Goal: Check status: Check status

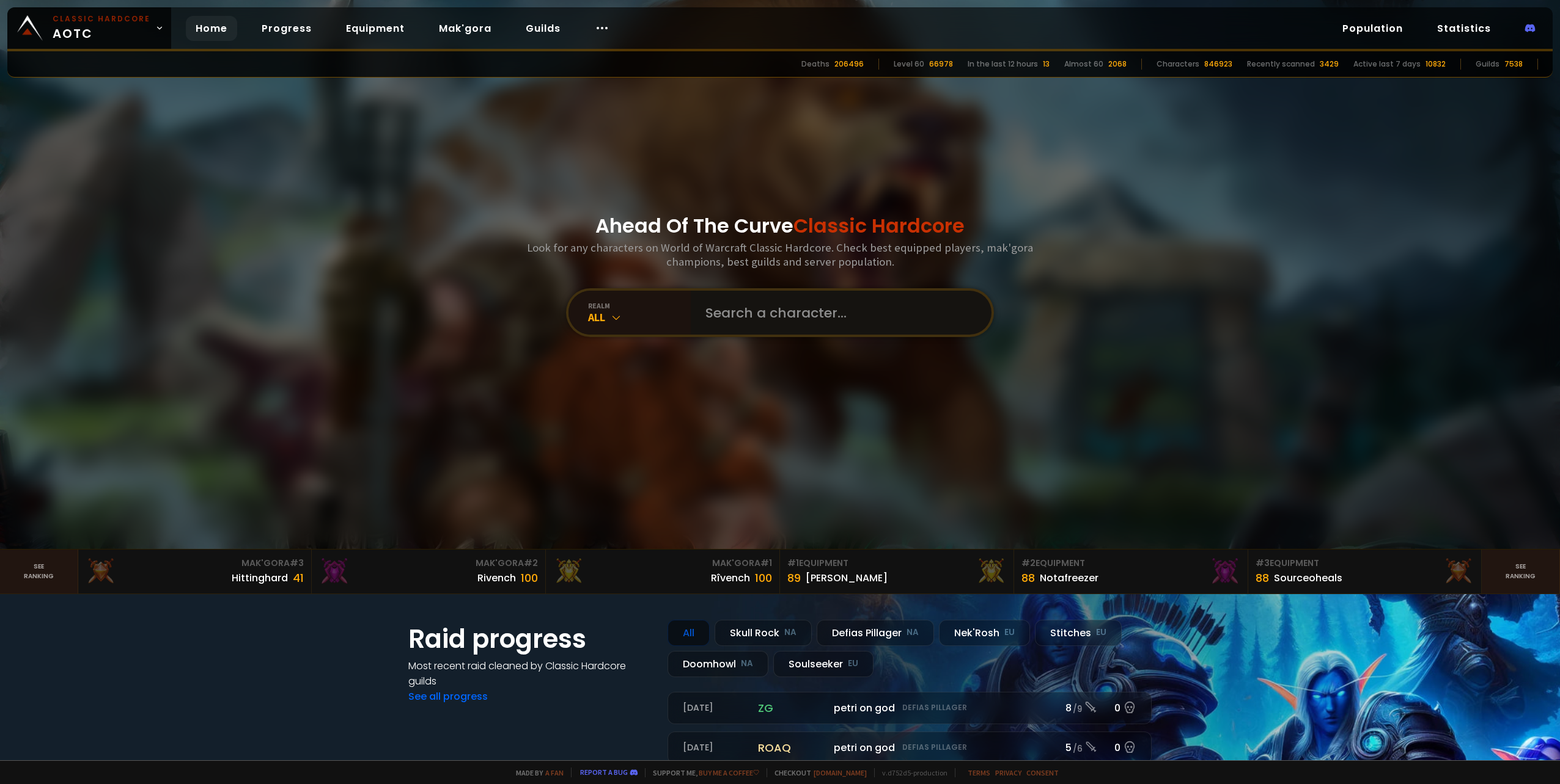
click at [736, 310] on input "text" at bounding box center [837, 312] width 279 height 44
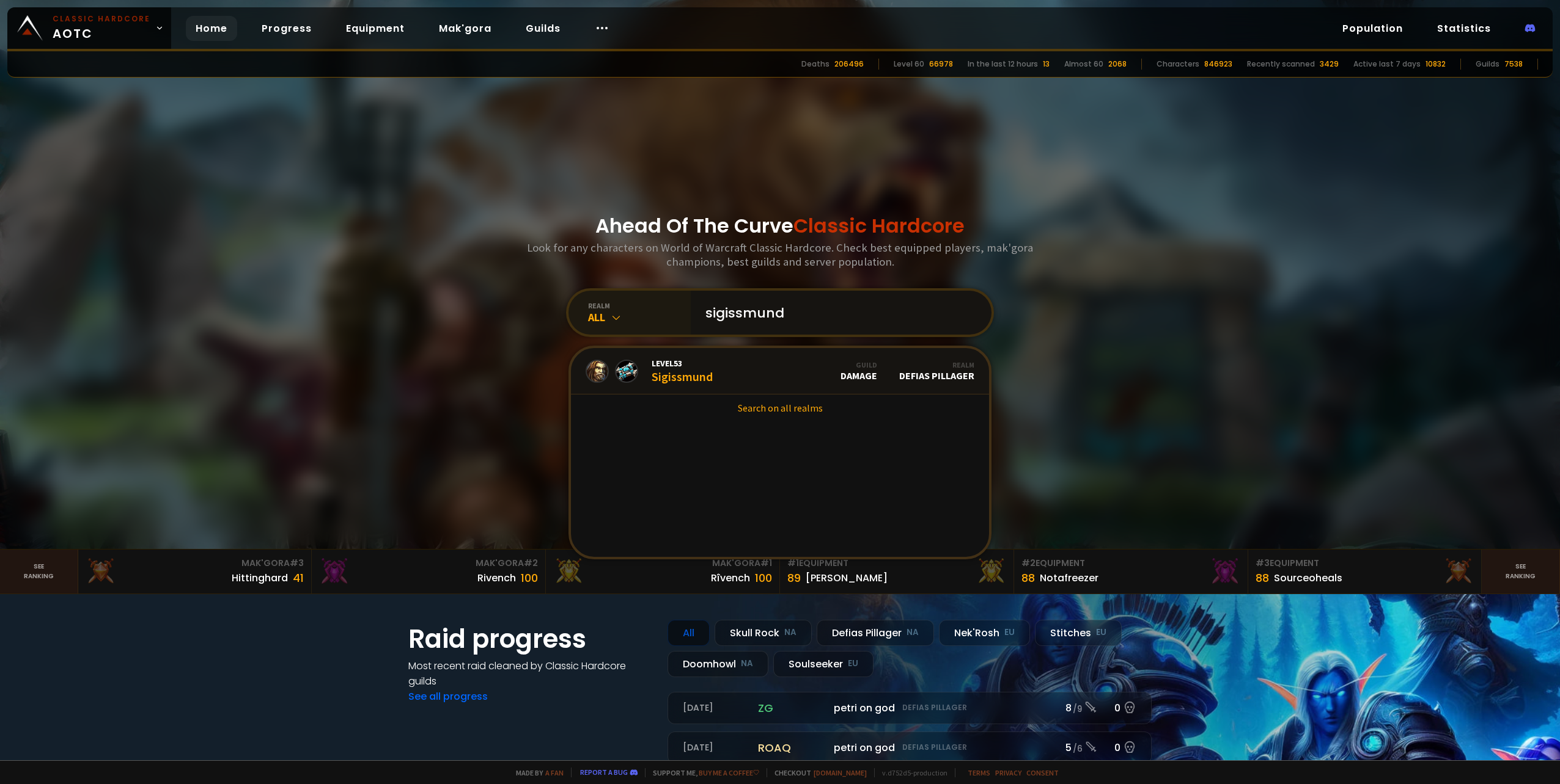
type input "sigissmund"
click at [610, 315] on icon at bounding box center [615, 317] width 12 height 12
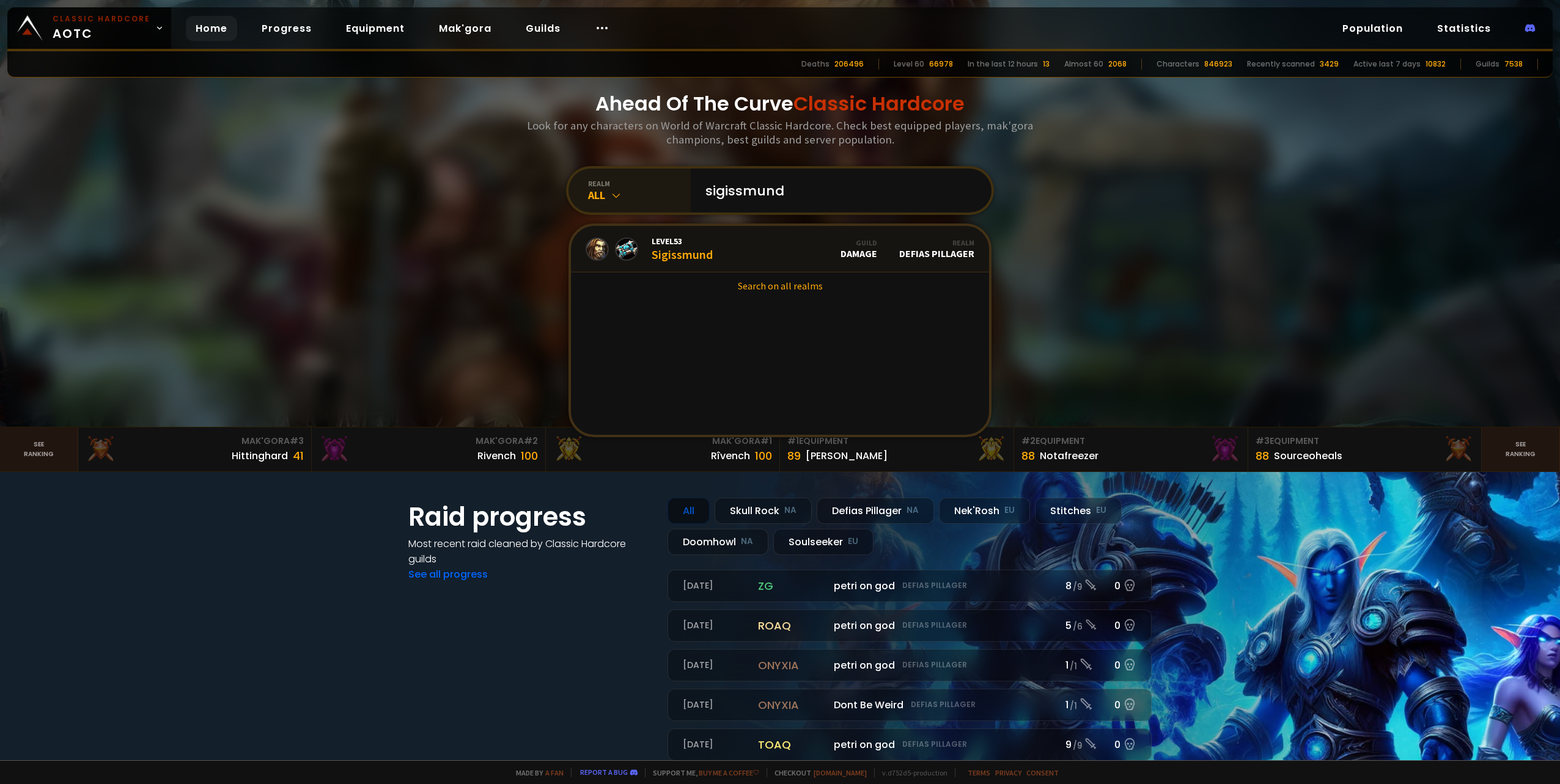
click at [593, 197] on div "All" at bounding box center [639, 195] width 102 height 14
click at [596, 379] on div "Doomhowl NA" at bounding box center [629, 383] width 117 height 29
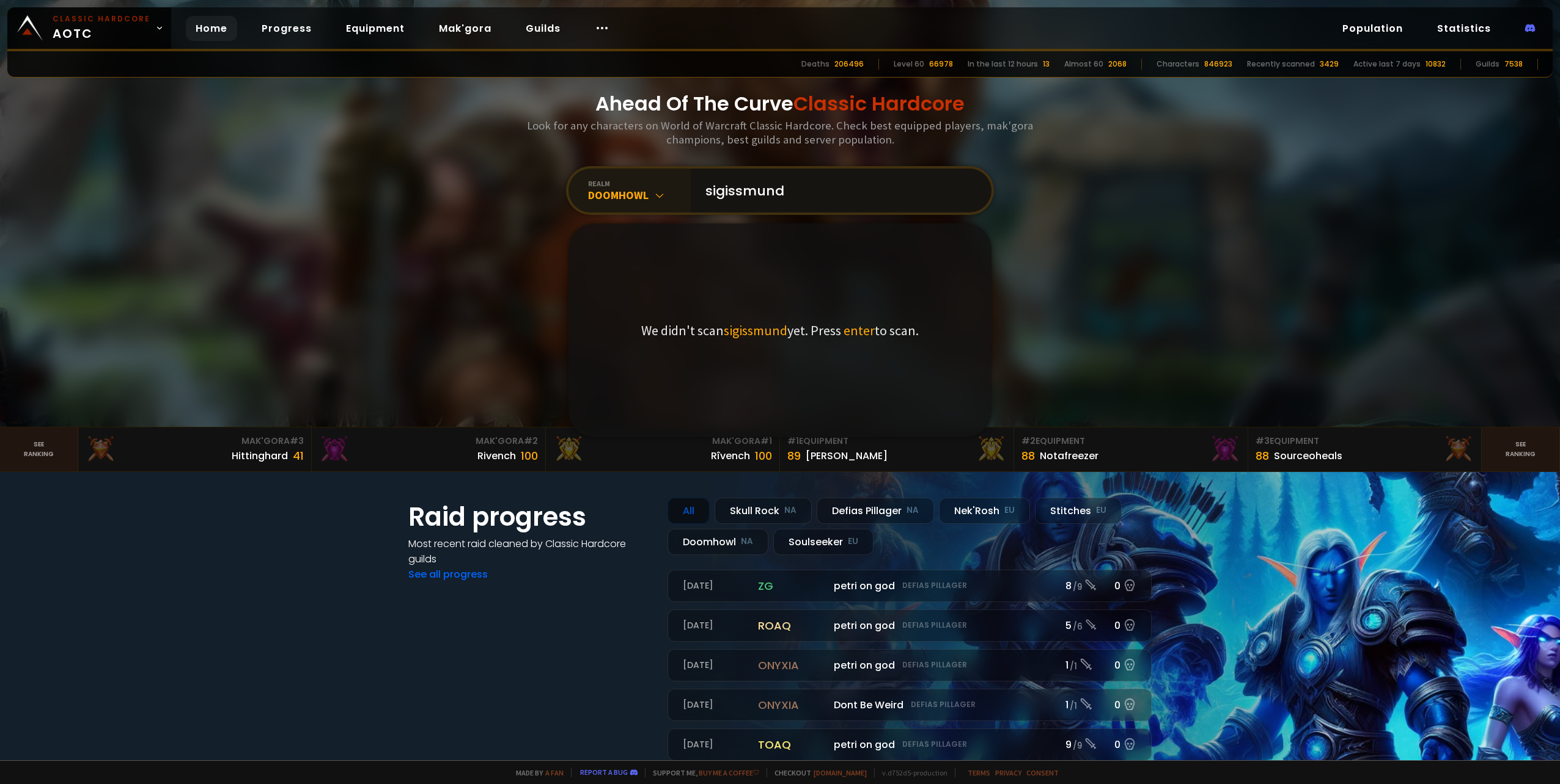
click at [815, 191] on input "sigissmund" at bounding box center [837, 190] width 279 height 44
click at [856, 333] on span "enter" at bounding box center [859, 330] width 31 height 17
click at [830, 203] on input "sigissmund" at bounding box center [837, 190] width 279 height 44
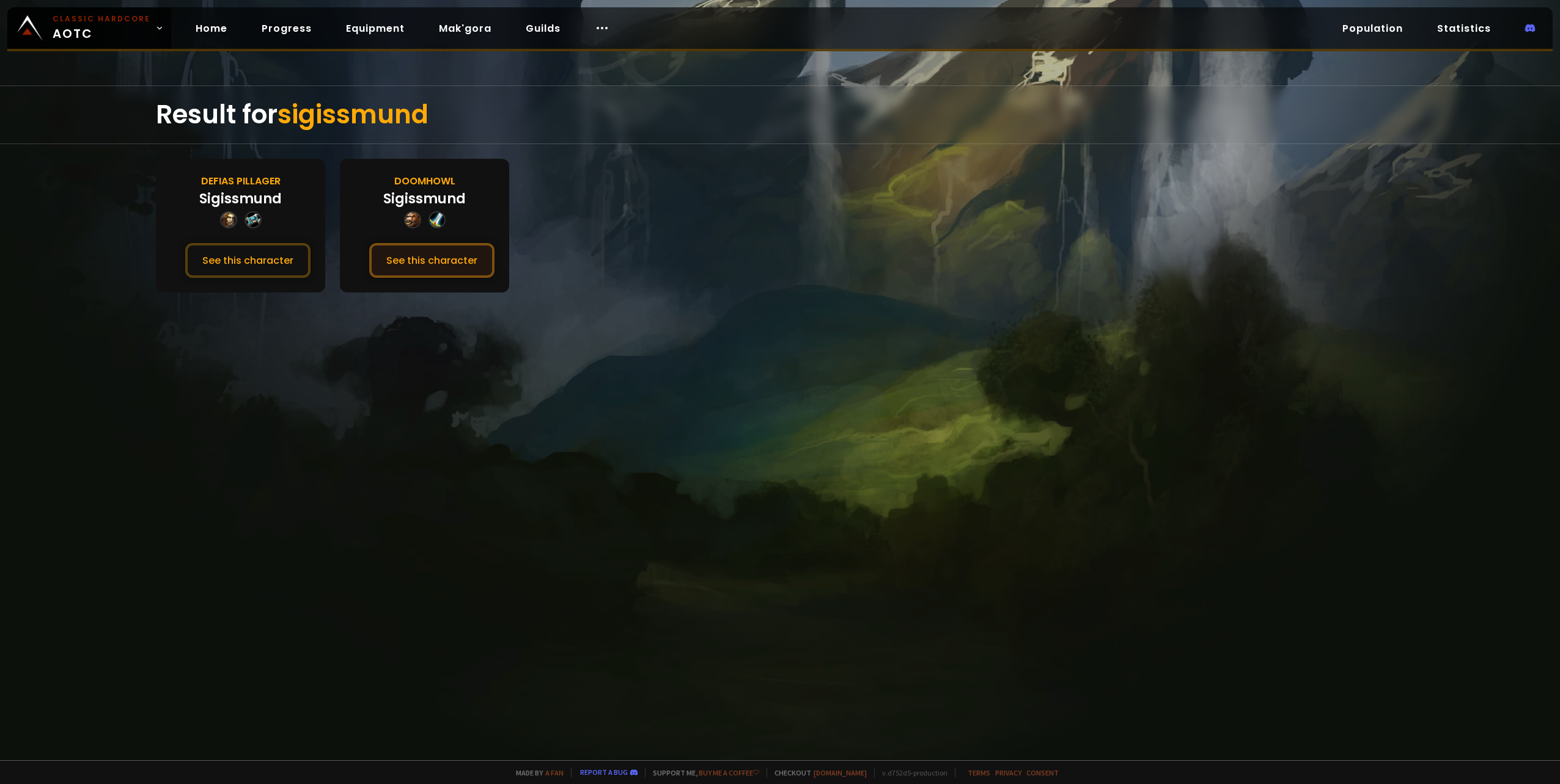
click at [415, 268] on button "See this character" at bounding box center [432, 260] width 126 height 35
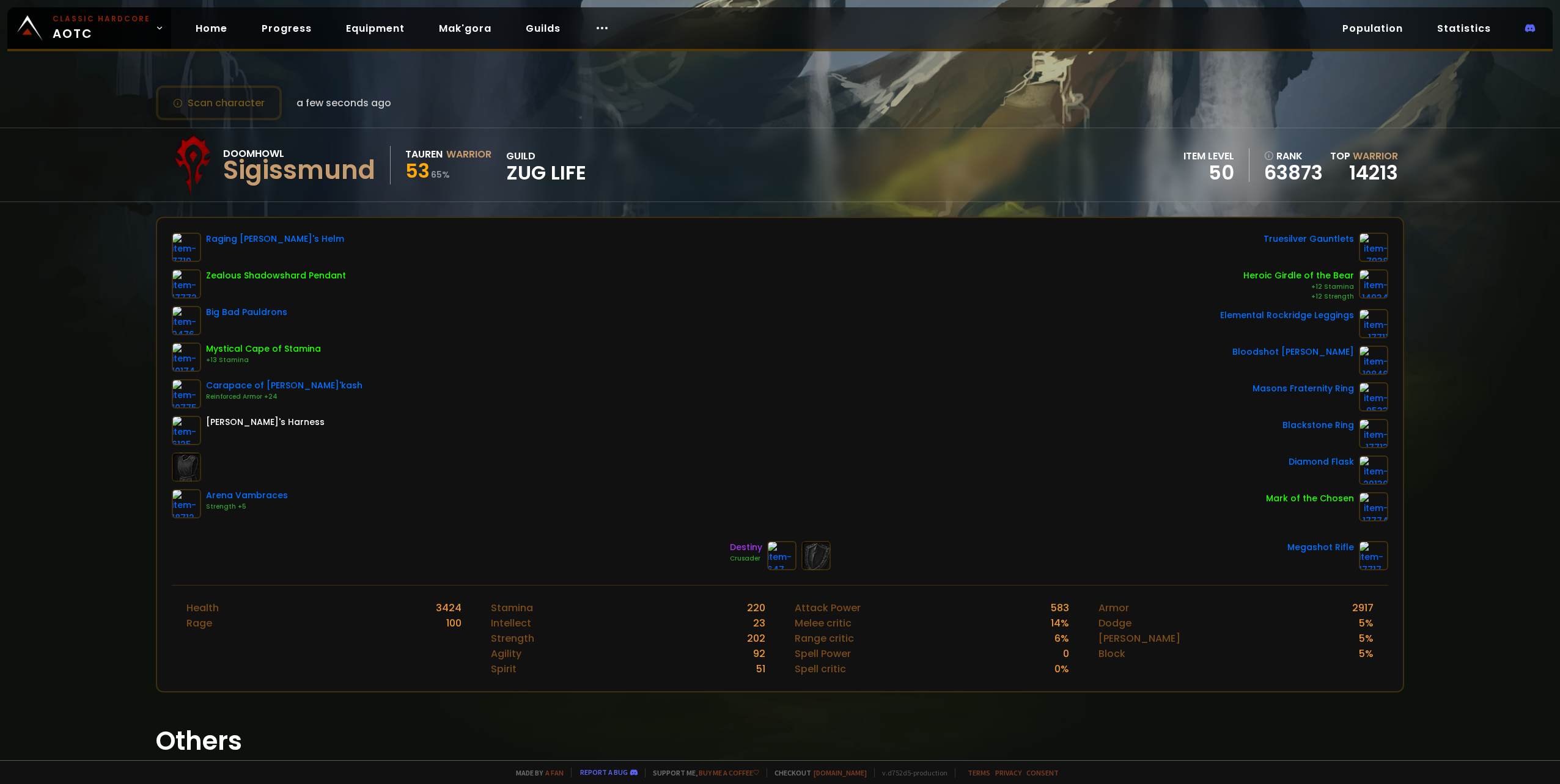
click at [443, 171] on small "65 %" at bounding box center [441, 174] width 19 height 12
click at [237, 107] on button "Scan character" at bounding box center [218, 103] width 126 height 35
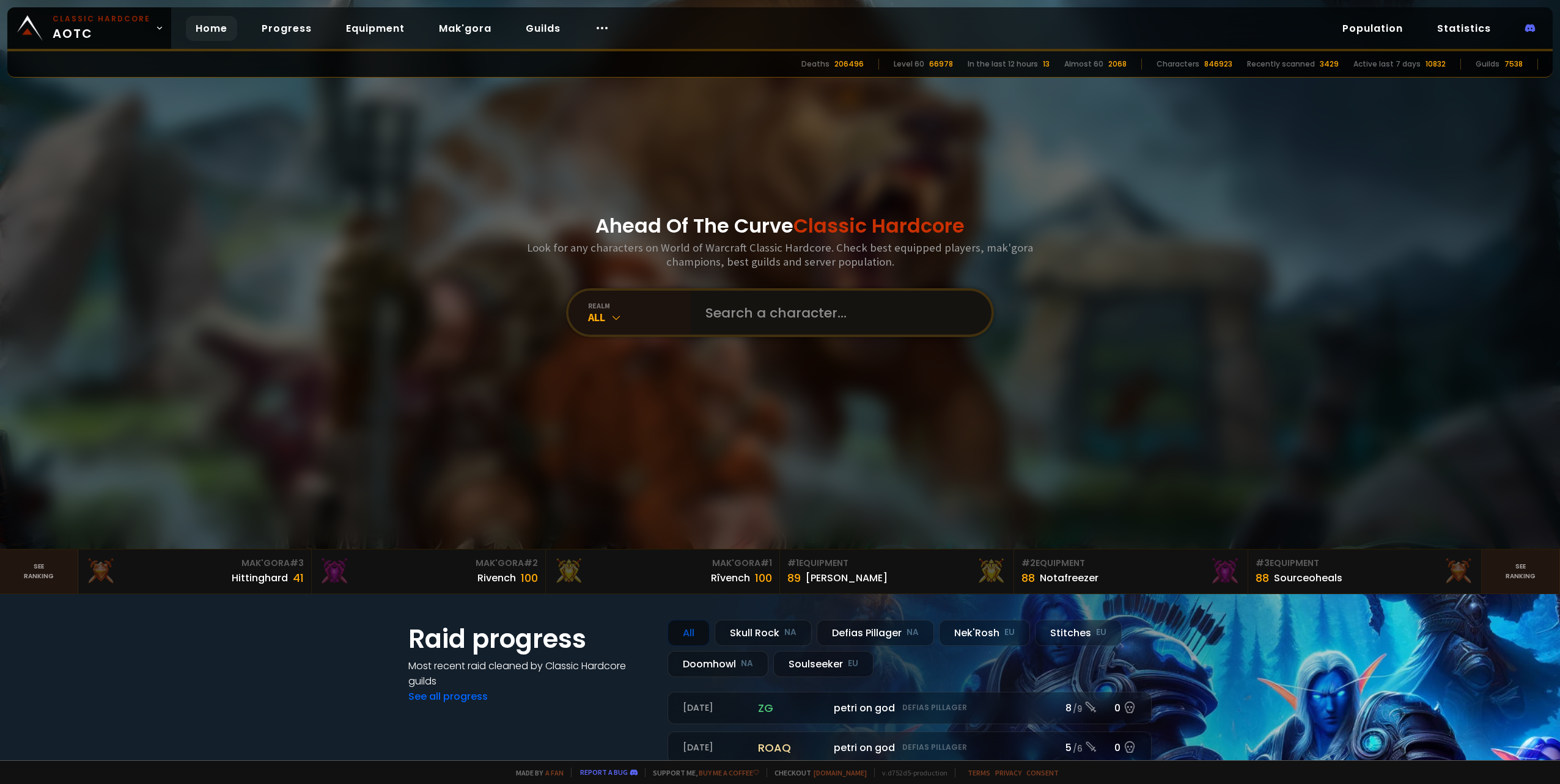
click at [728, 310] on input "text" at bounding box center [837, 312] width 279 height 44
type input "rhylan"
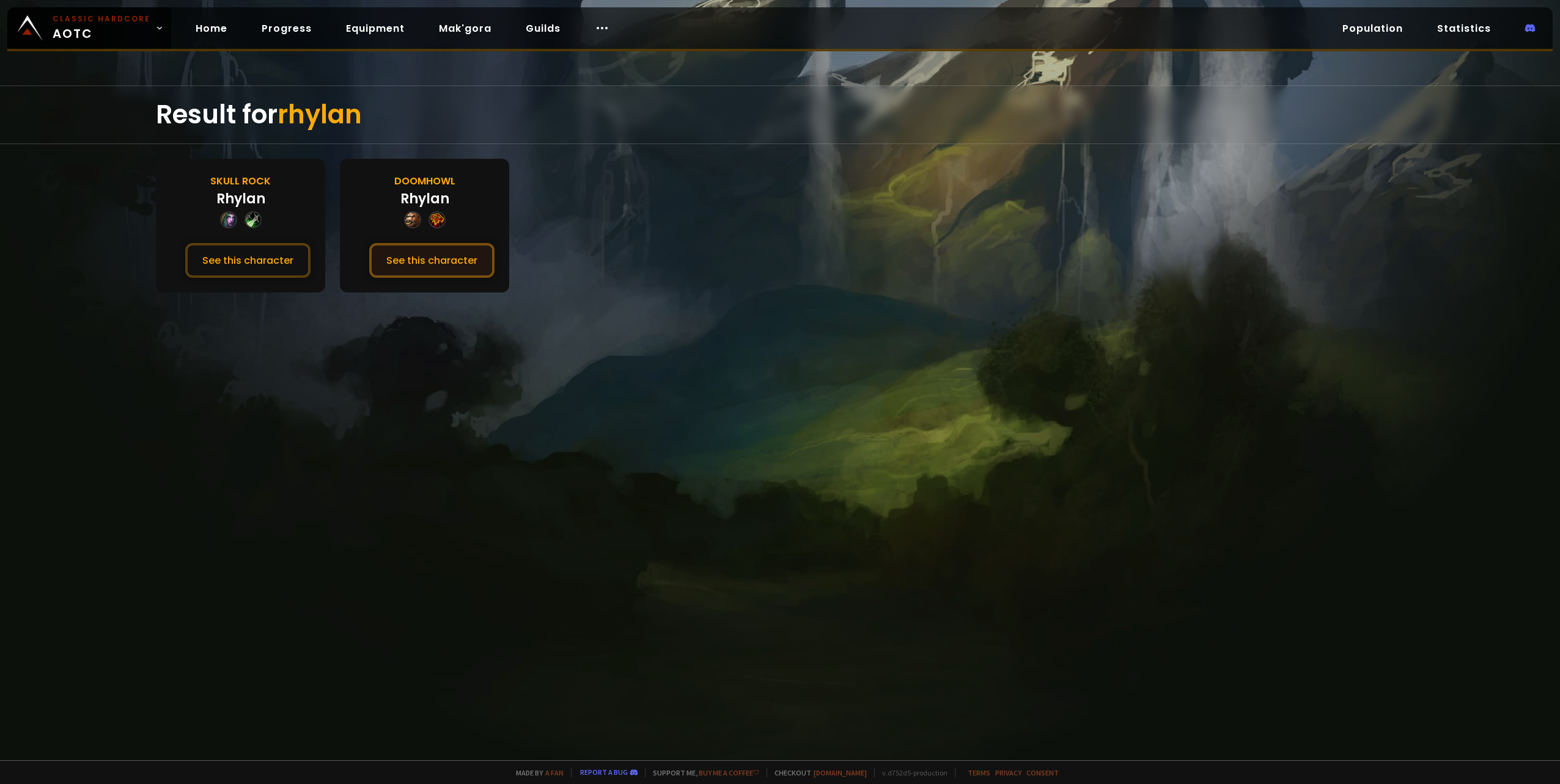
click at [433, 265] on button "See this character" at bounding box center [432, 260] width 126 height 35
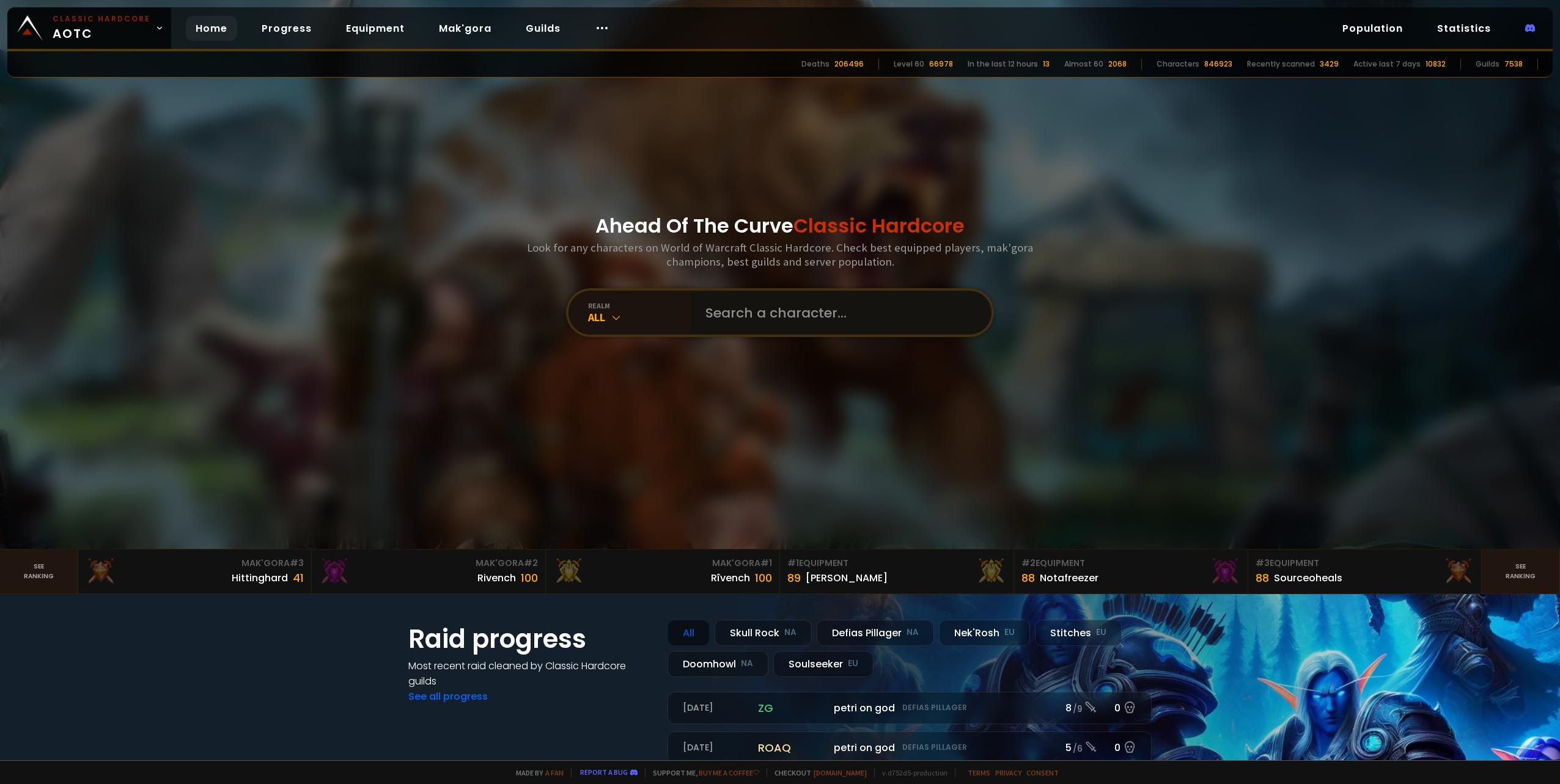
click at [746, 312] on input "text" at bounding box center [837, 312] width 279 height 44
type input "freexus"
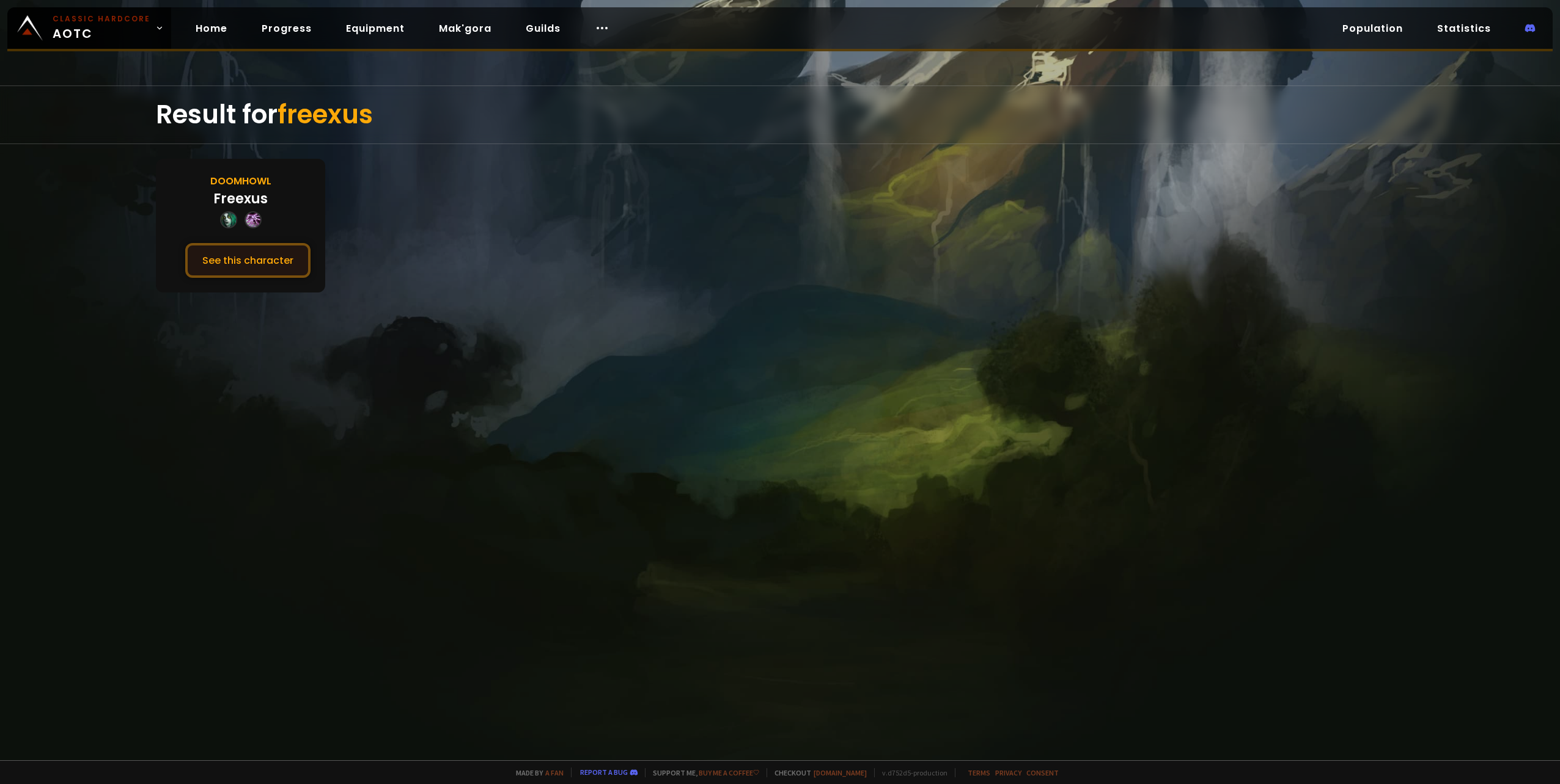
click at [264, 257] on button "See this character" at bounding box center [248, 260] width 126 height 35
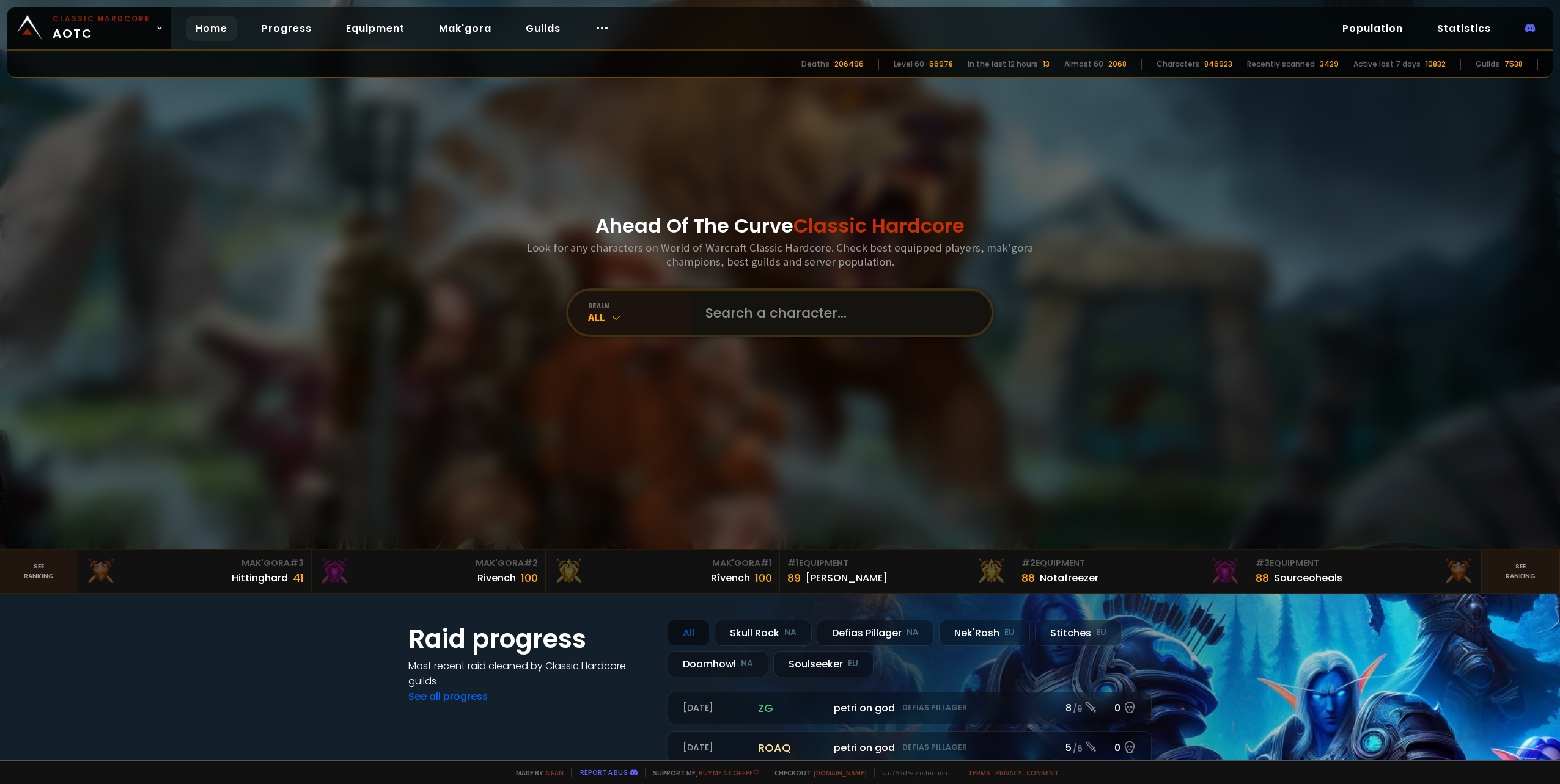
click at [773, 314] on input "text" at bounding box center [837, 312] width 279 height 44
type input "artoriaz"
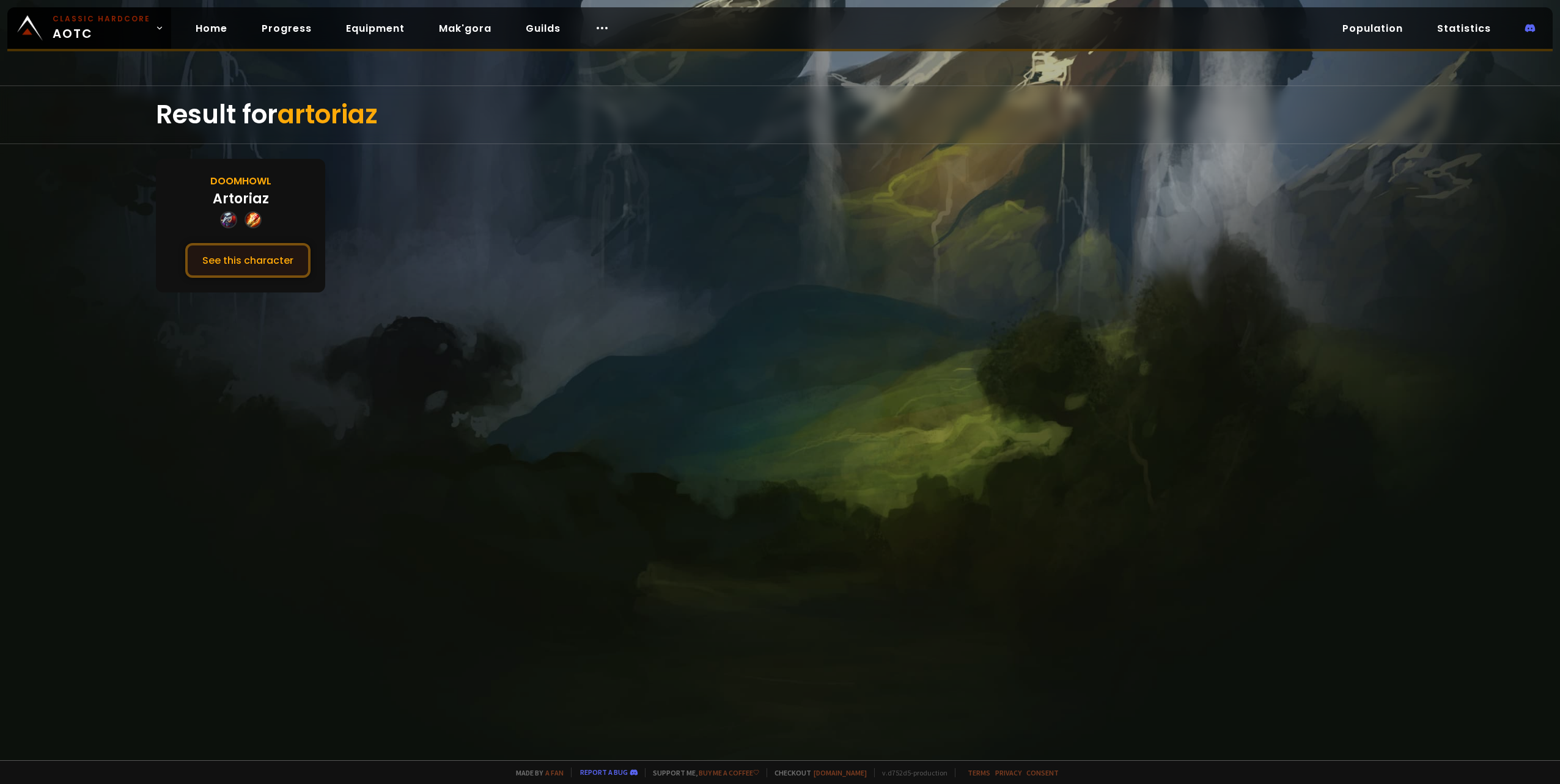
click at [258, 258] on button "See this character" at bounding box center [248, 260] width 126 height 35
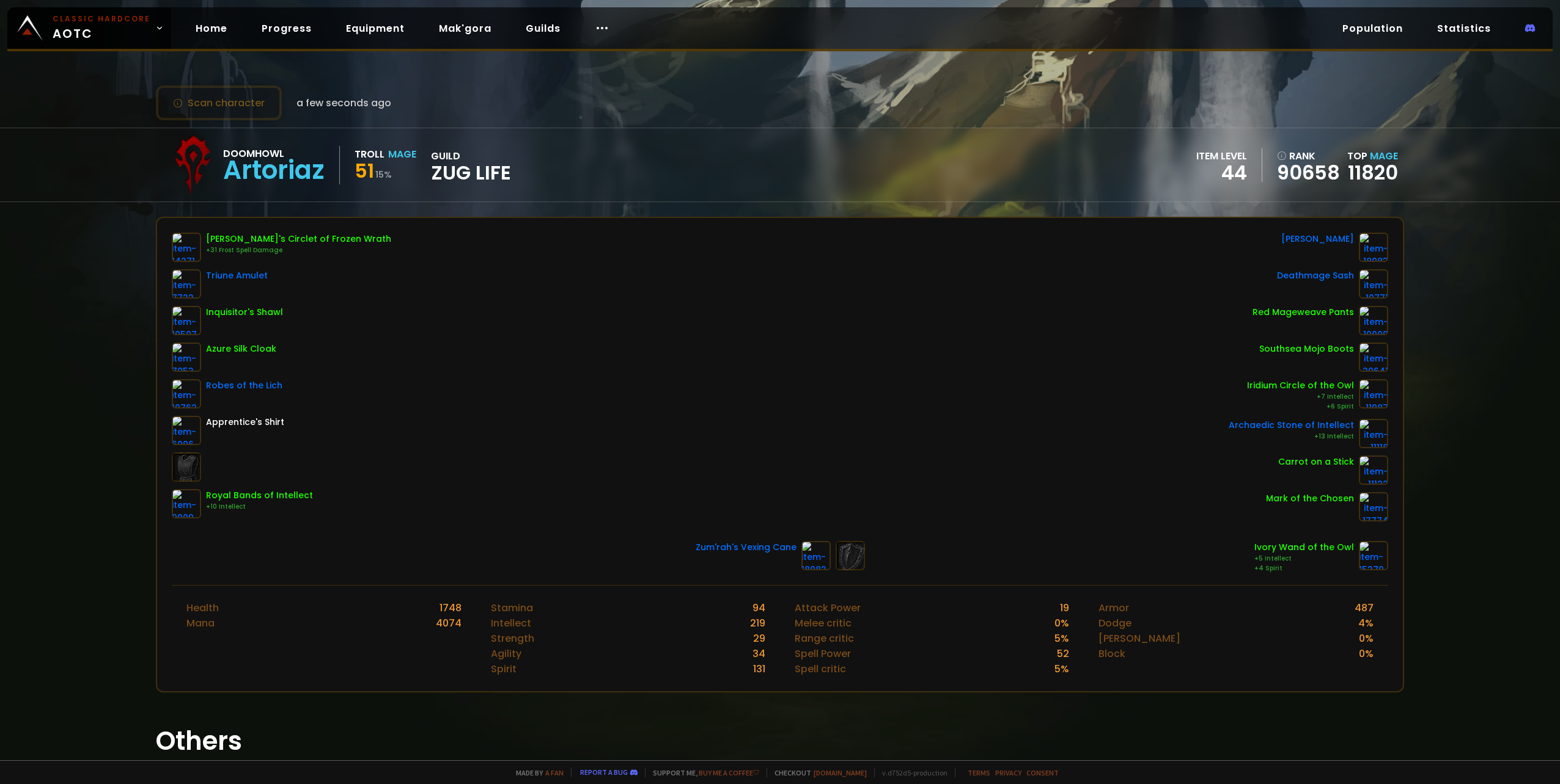
scroll to position [117, 0]
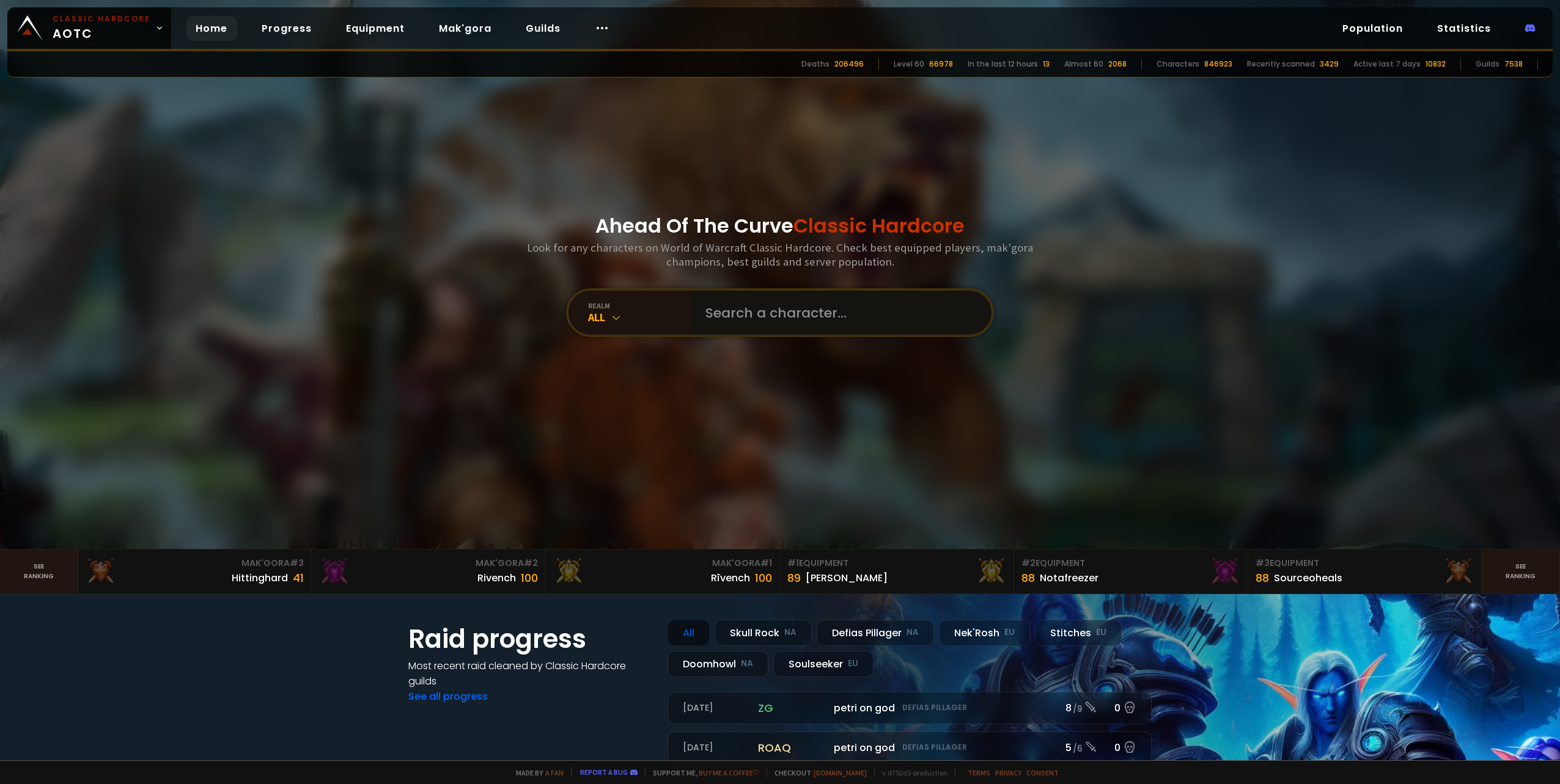
click at [759, 315] on input "text" at bounding box center [837, 312] width 279 height 44
type input "sigissmund"
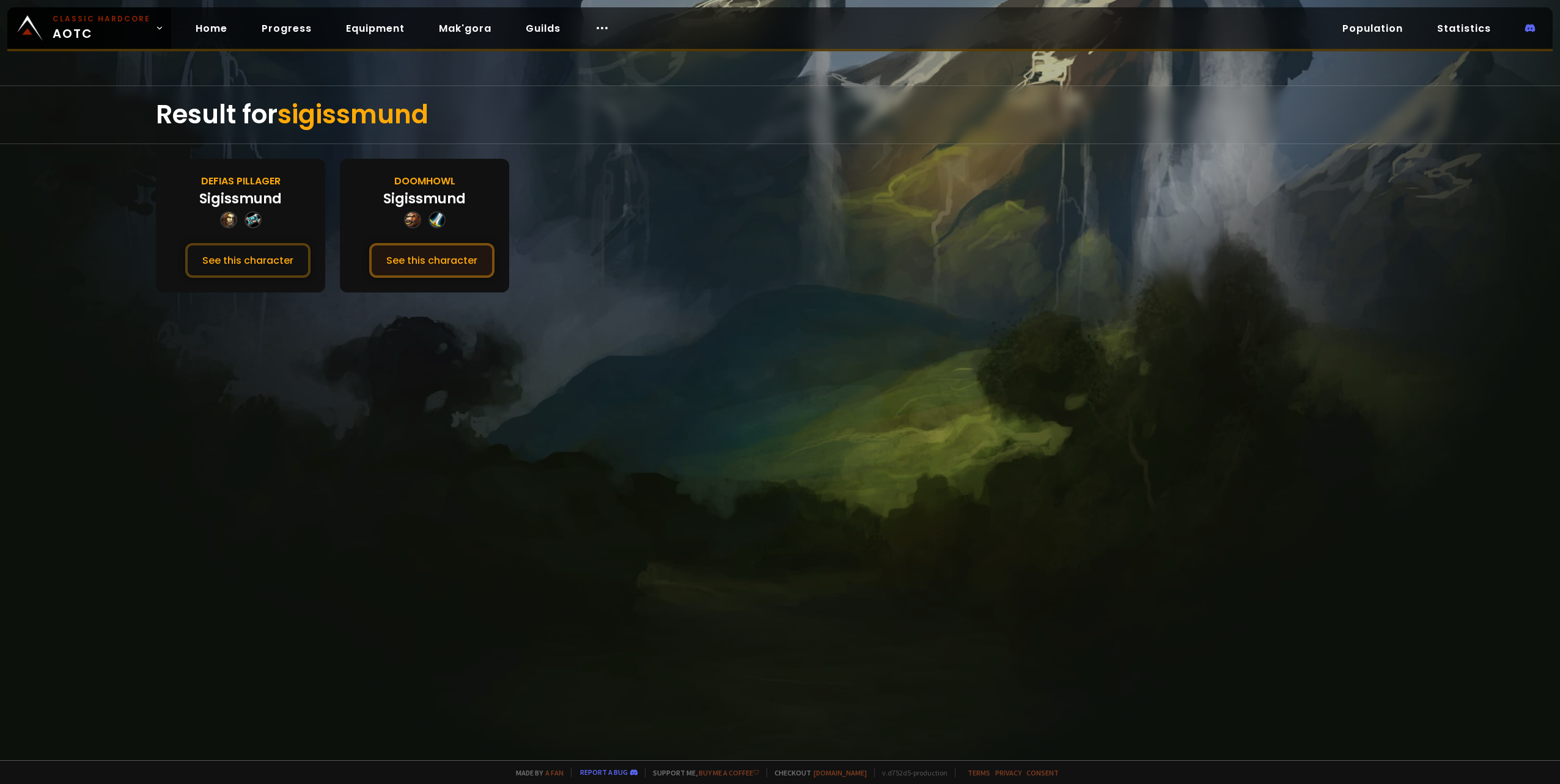
click at [410, 252] on button "See this character" at bounding box center [432, 260] width 126 height 35
